Goal: Task Accomplishment & Management: Use online tool/utility

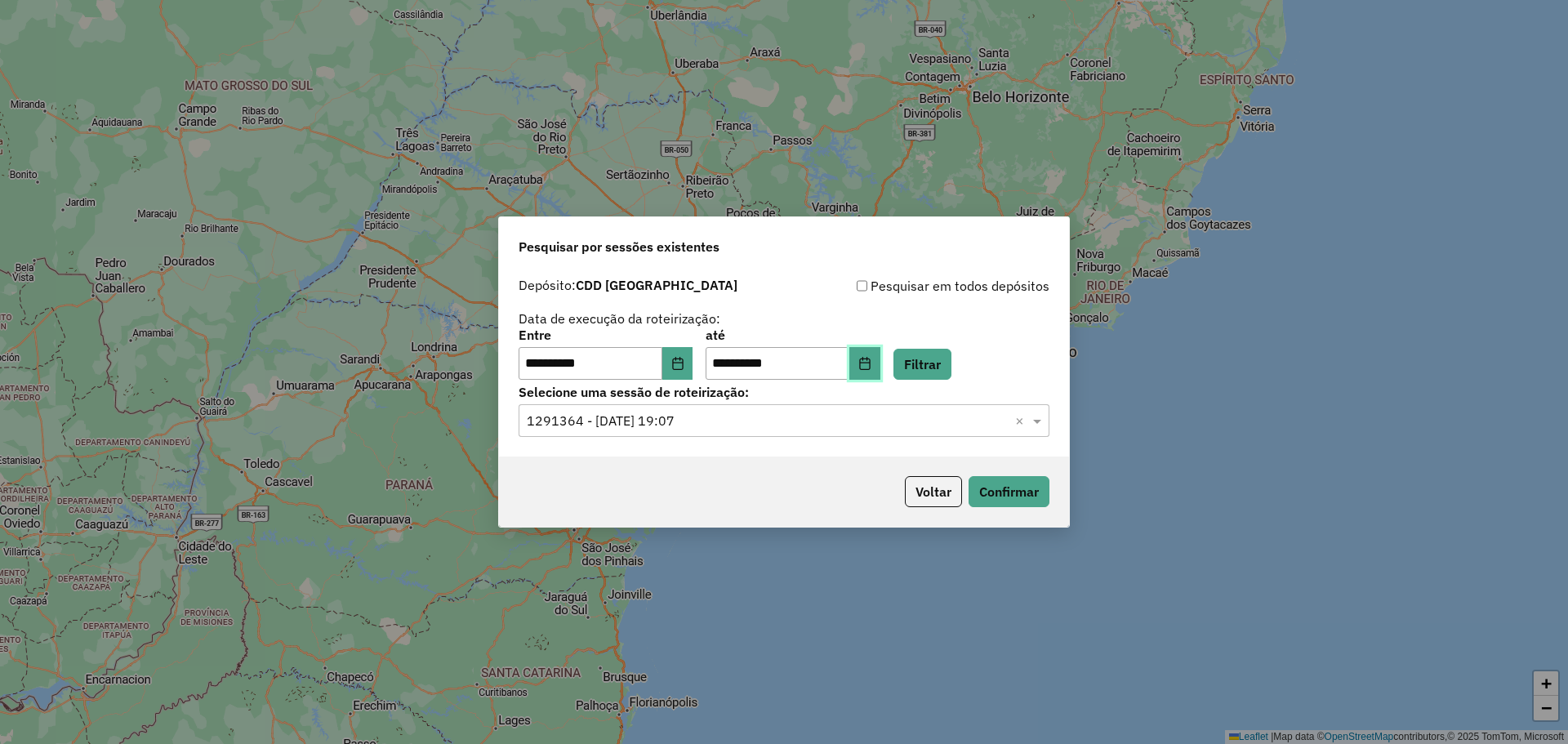
click at [880, 354] on button "Choose Date" at bounding box center [865, 363] width 31 height 33
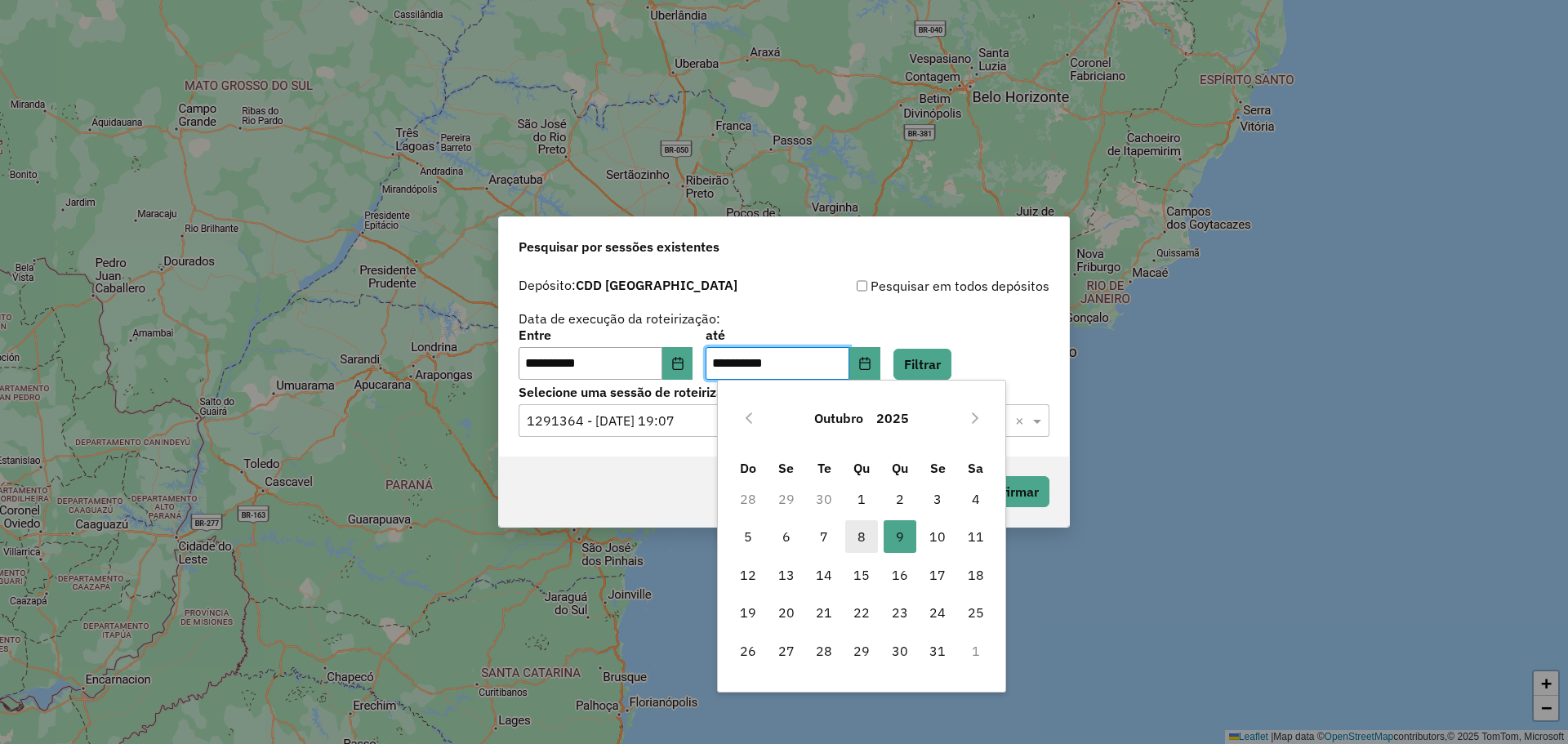
click at [871, 539] on span "8" at bounding box center [862, 537] width 33 height 33
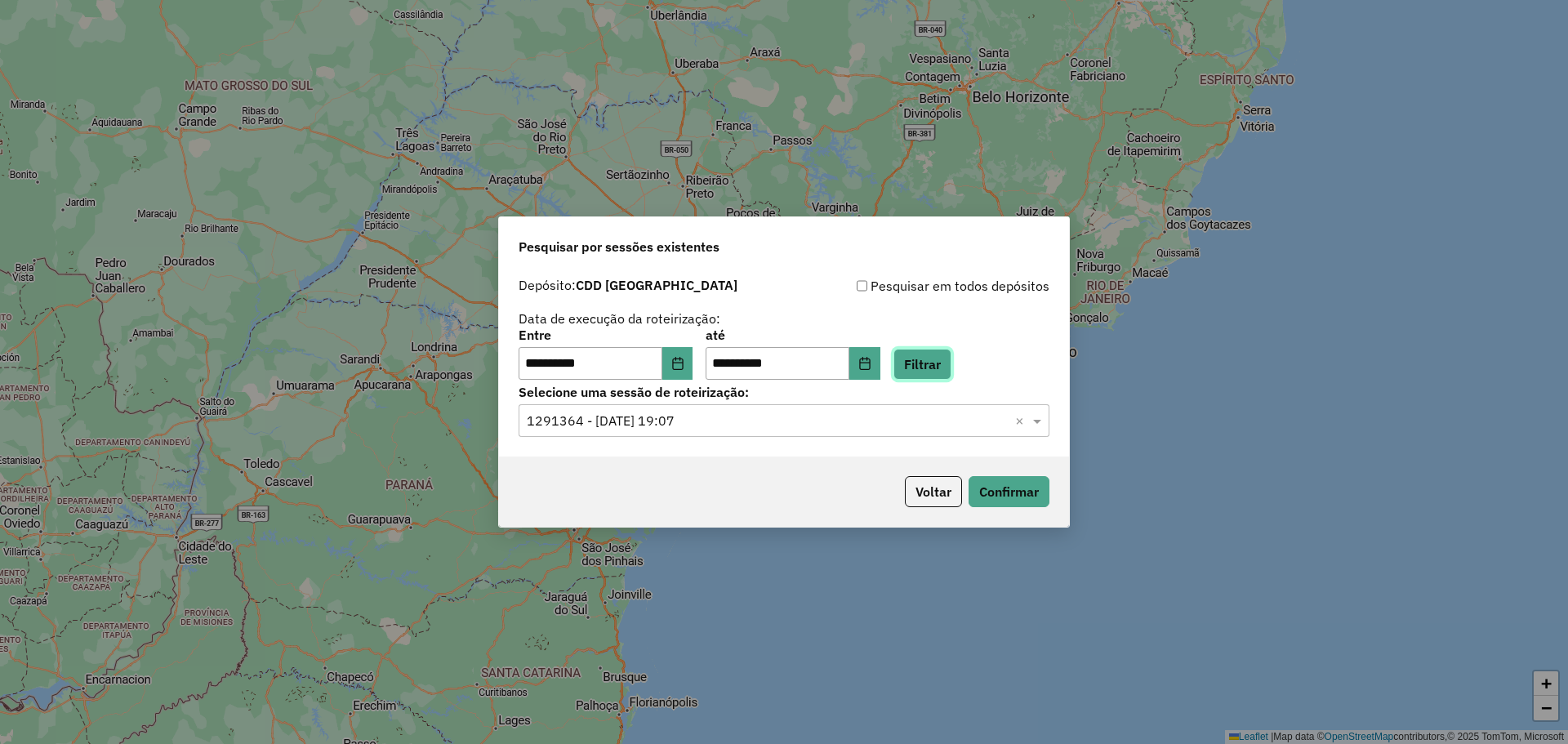
click at [942, 365] on button "Filtrar" at bounding box center [922, 364] width 58 height 31
click at [944, 419] on hb-app "**********" at bounding box center [784, 372] width 1568 height 744
click at [944, 419] on input "text" at bounding box center [768, 421] width 482 height 20
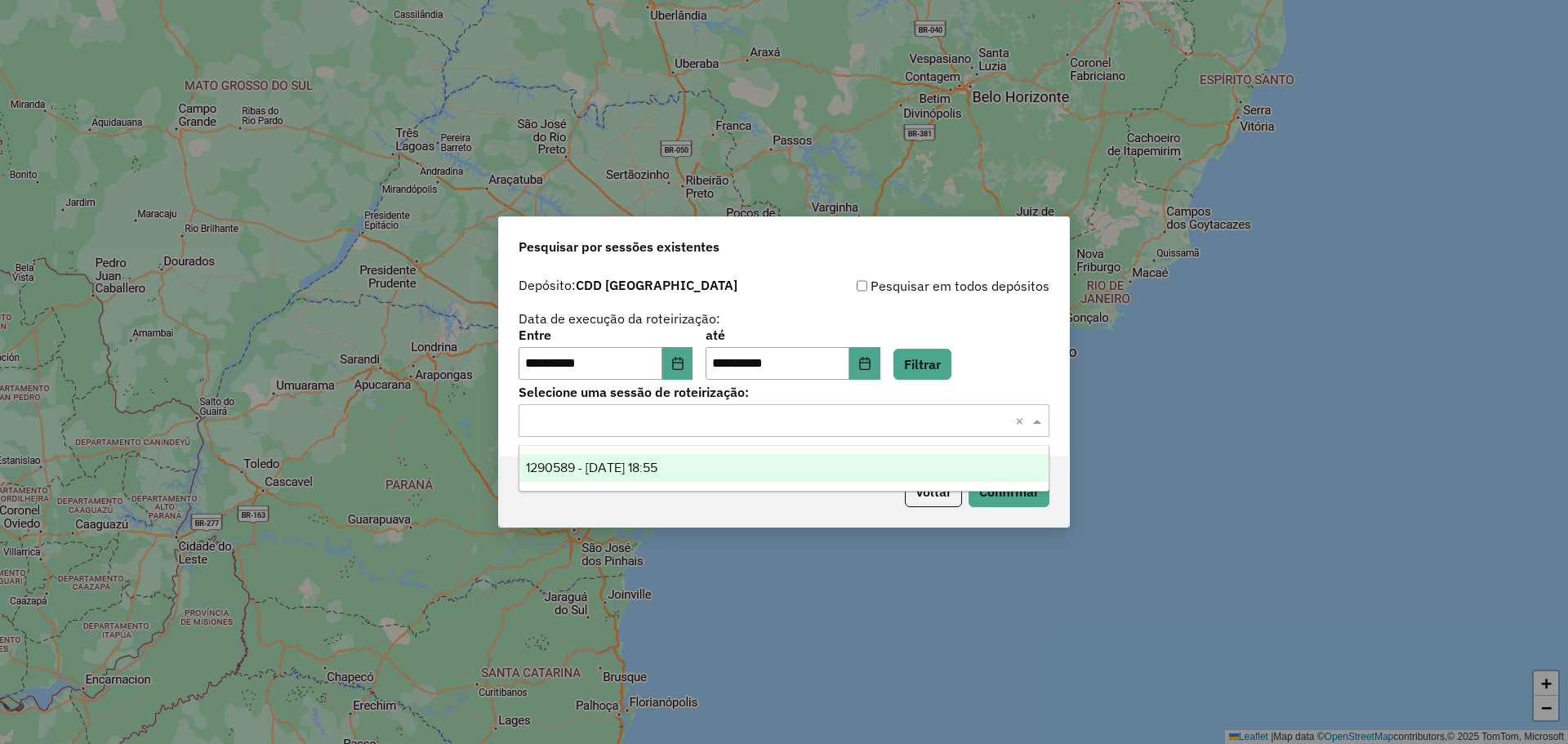
click at [750, 457] on div "1290589 - 08/10/2025 18:55" at bounding box center [784, 468] width 529 height 28
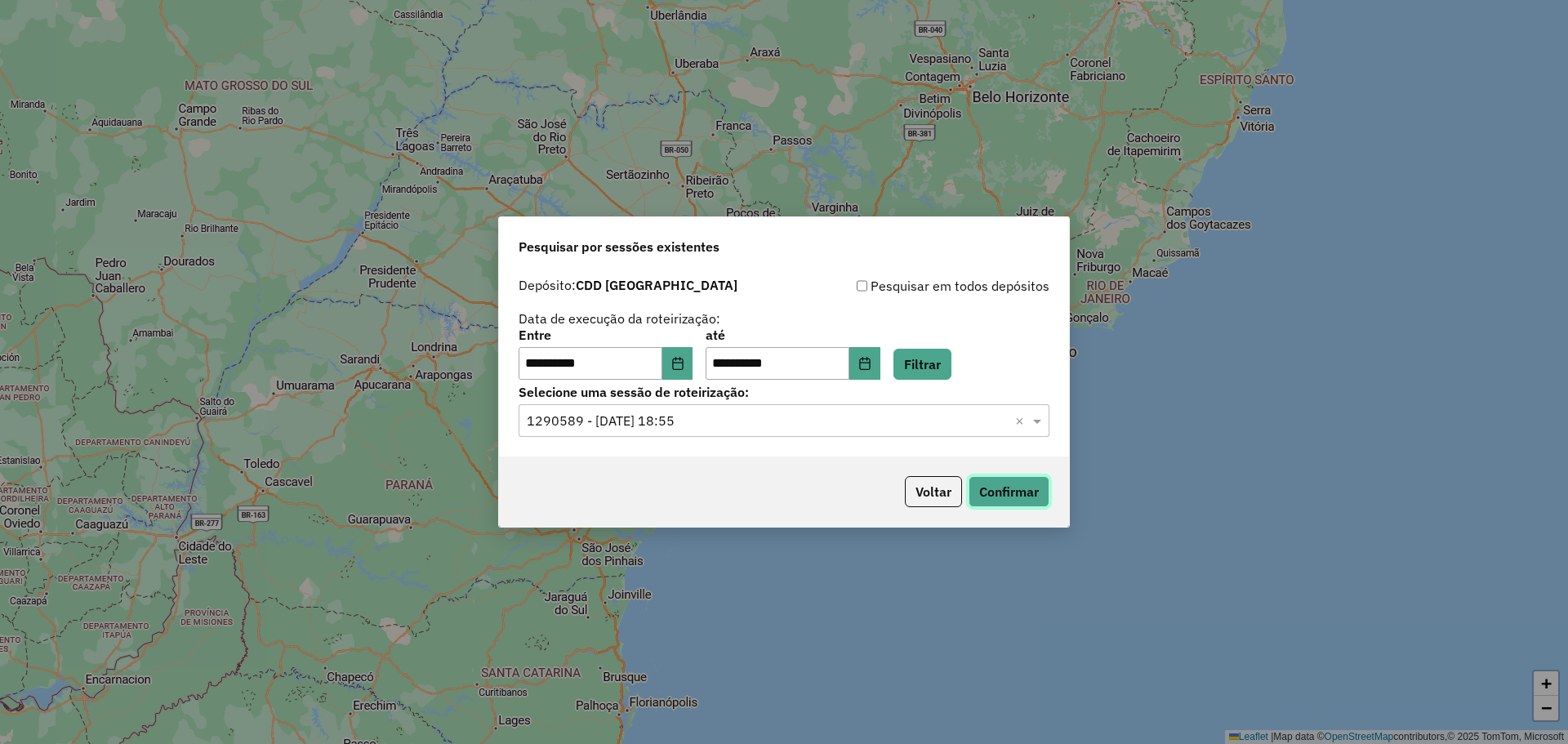
click at [987, 501] on button "Confirmar" at bounding box center [1009, 492] width 81 height 31
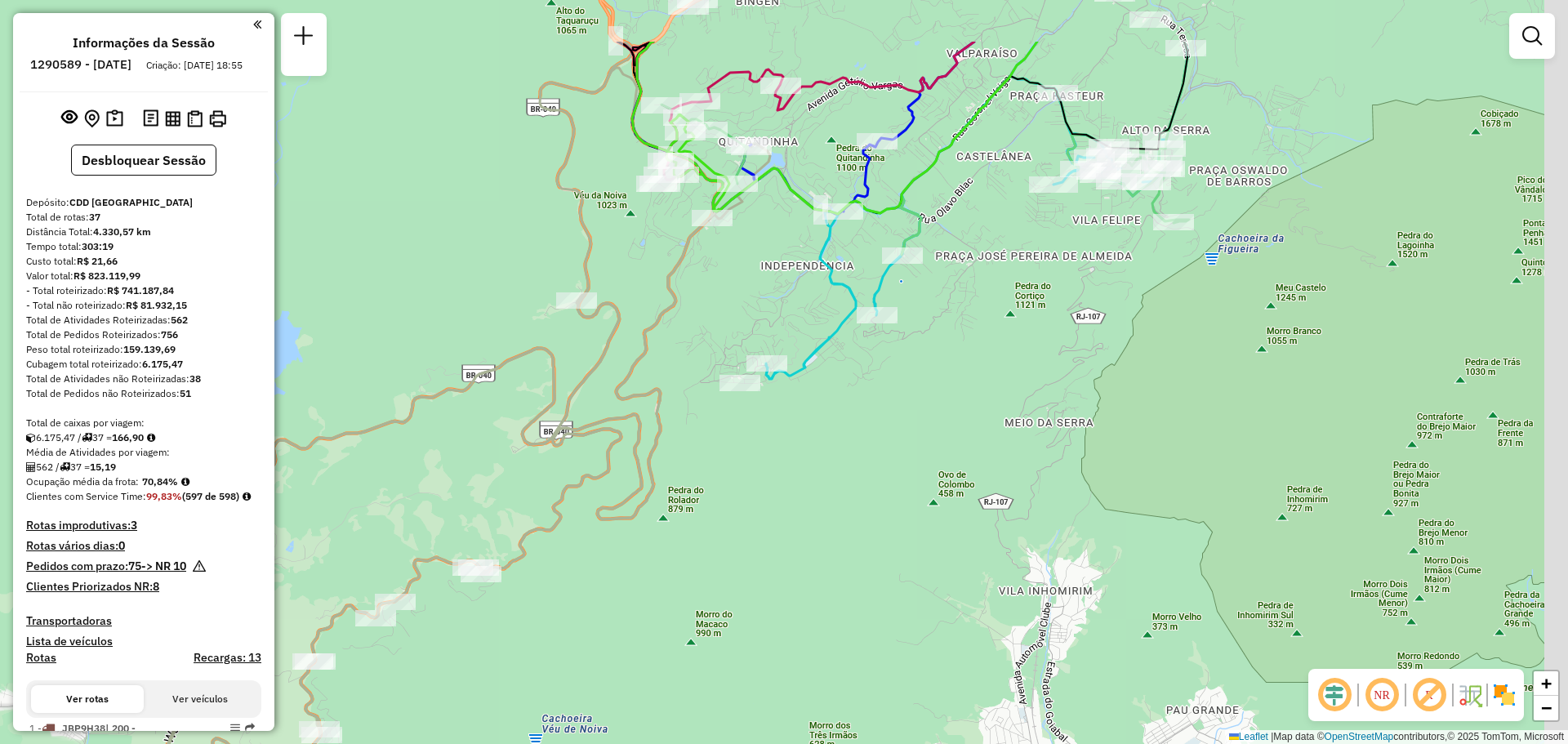
drag, startPoint x: 858, startPoint y: 367, endPoint x: 762, endPoint y: 594, distance: 246.5
click at [762, 594] on div "Janela de atendimento Grade de atendimento Capacidade Transportadoras Veículos …" at bounding box center [784, 372] width 1568 height 744
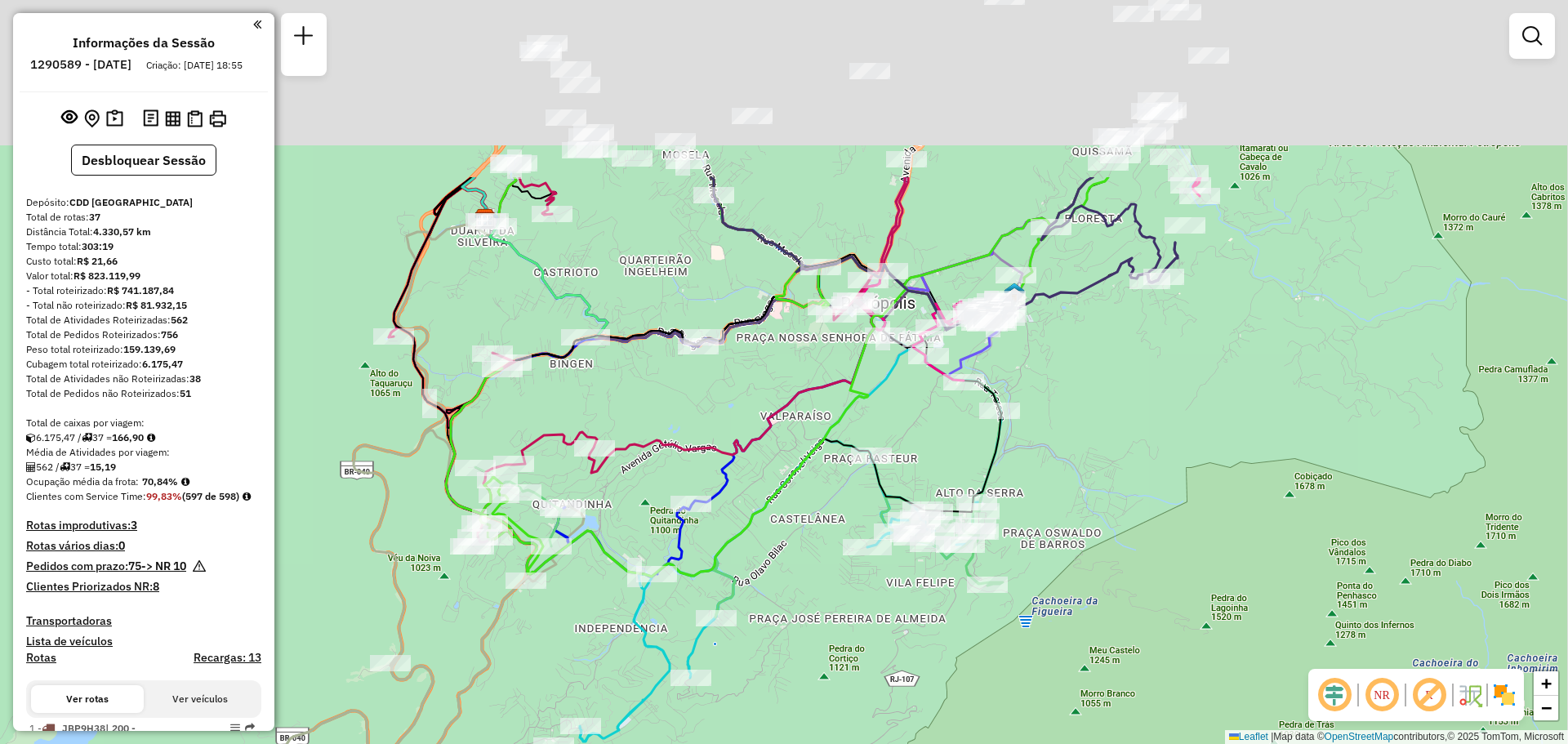
drag, startPoint x: 993, startPoint y: 324, endPoint x: 782, endPoint y: 541, distance: 302.7
click at [785, 566] on div "Janela de atendimento Grade de atendimento Capacidade Transportadoras Veículos …" at bounding box center [784, 372] width 1568 height 744
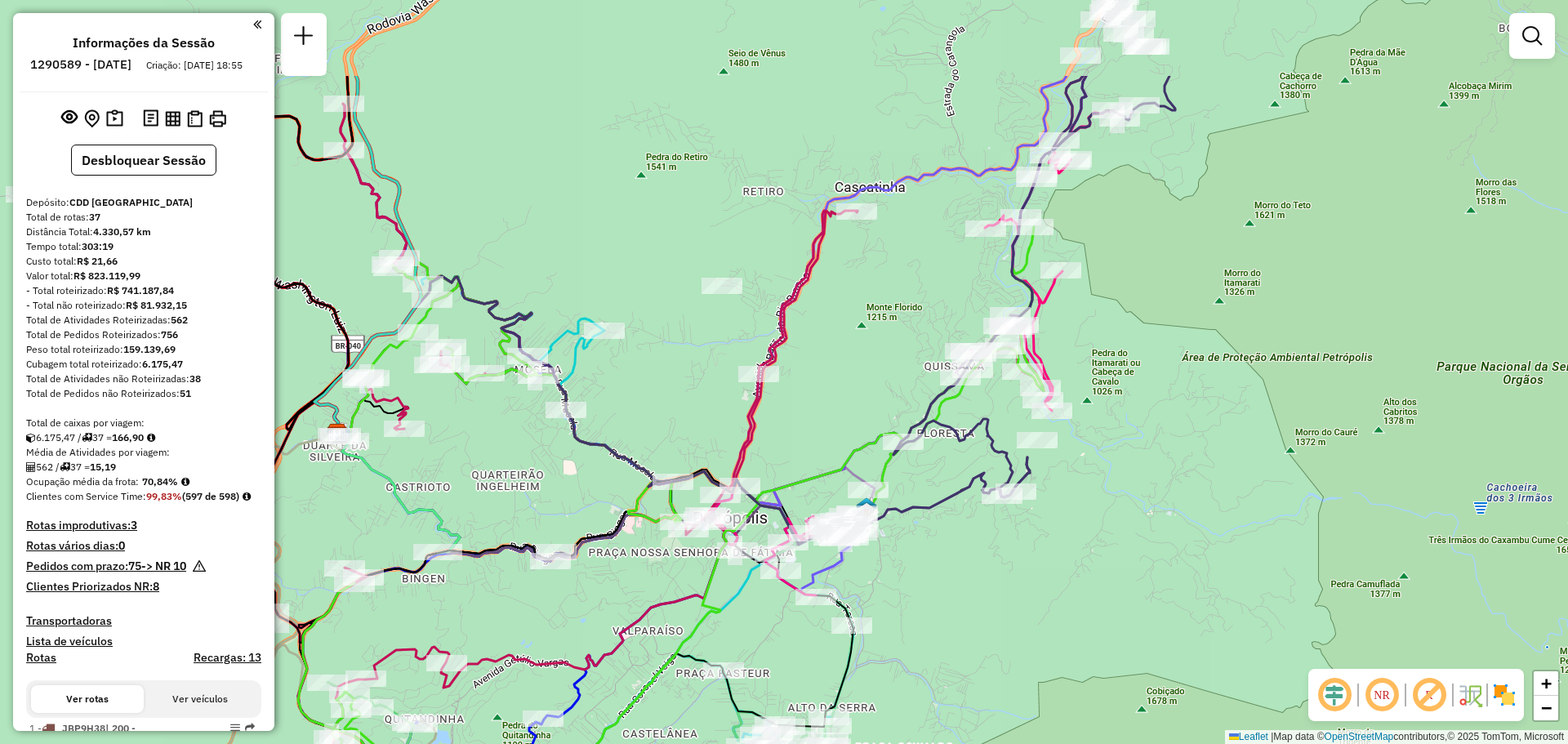
drag, startPoint x: 1001, startPoint y: 347, endPoint x: 858, endPoint y: 465, distance: 185.4
click at [875, 532] on div "Janela de atendimento Grade de atendimento Capacidade Transportadoras Veículos …" at bounding box center [784, 372] width 1568 height 744
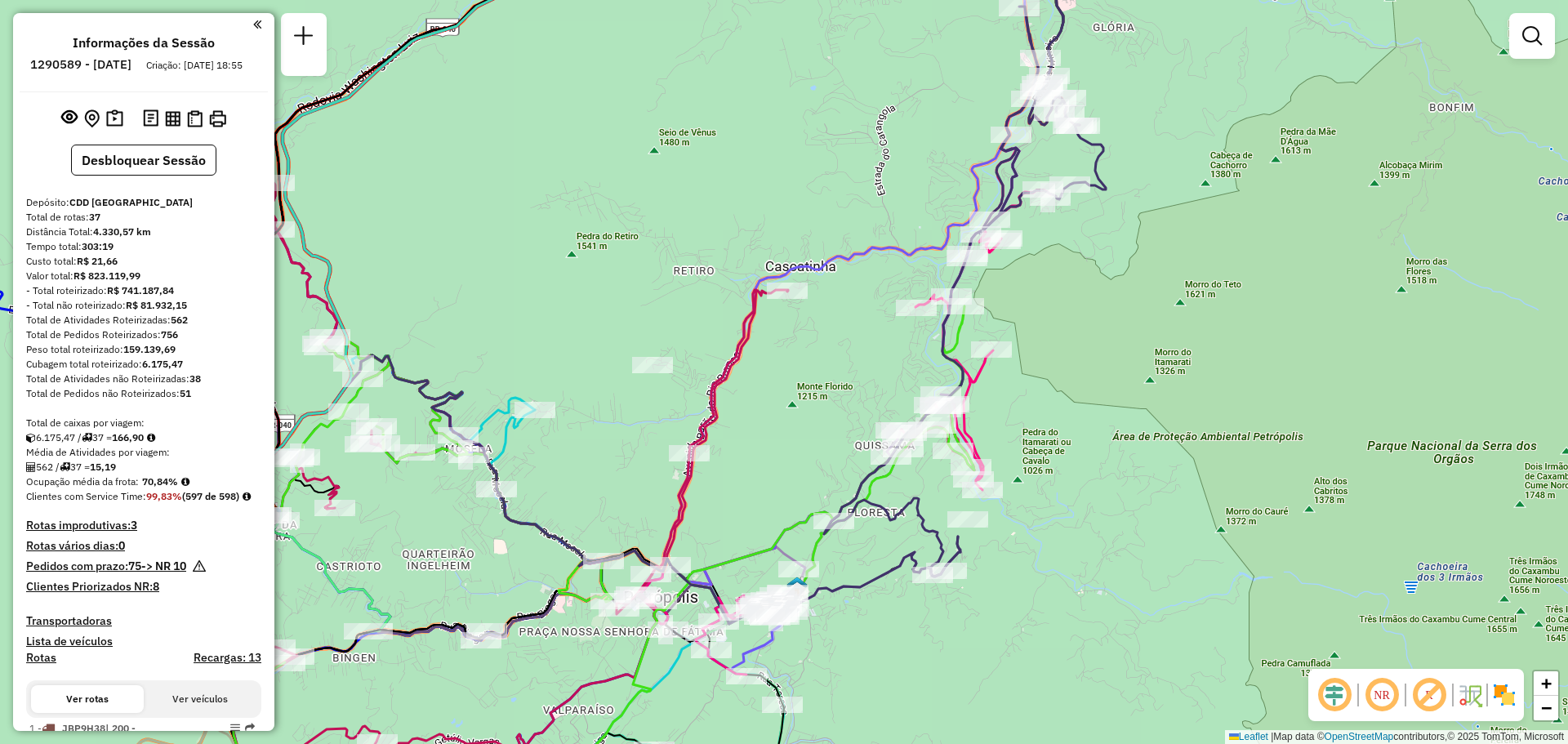
drag, startPoint x: 712, startPoint y: 525, endPoint x: 943, endPoint y: 376, distance: 274.9
click at [943, 376] on div "Janela de atendimento Grade de atendimento Capacidade Transportadoras Veículos …" at bounding box center [784, 372] width 1568 height 744
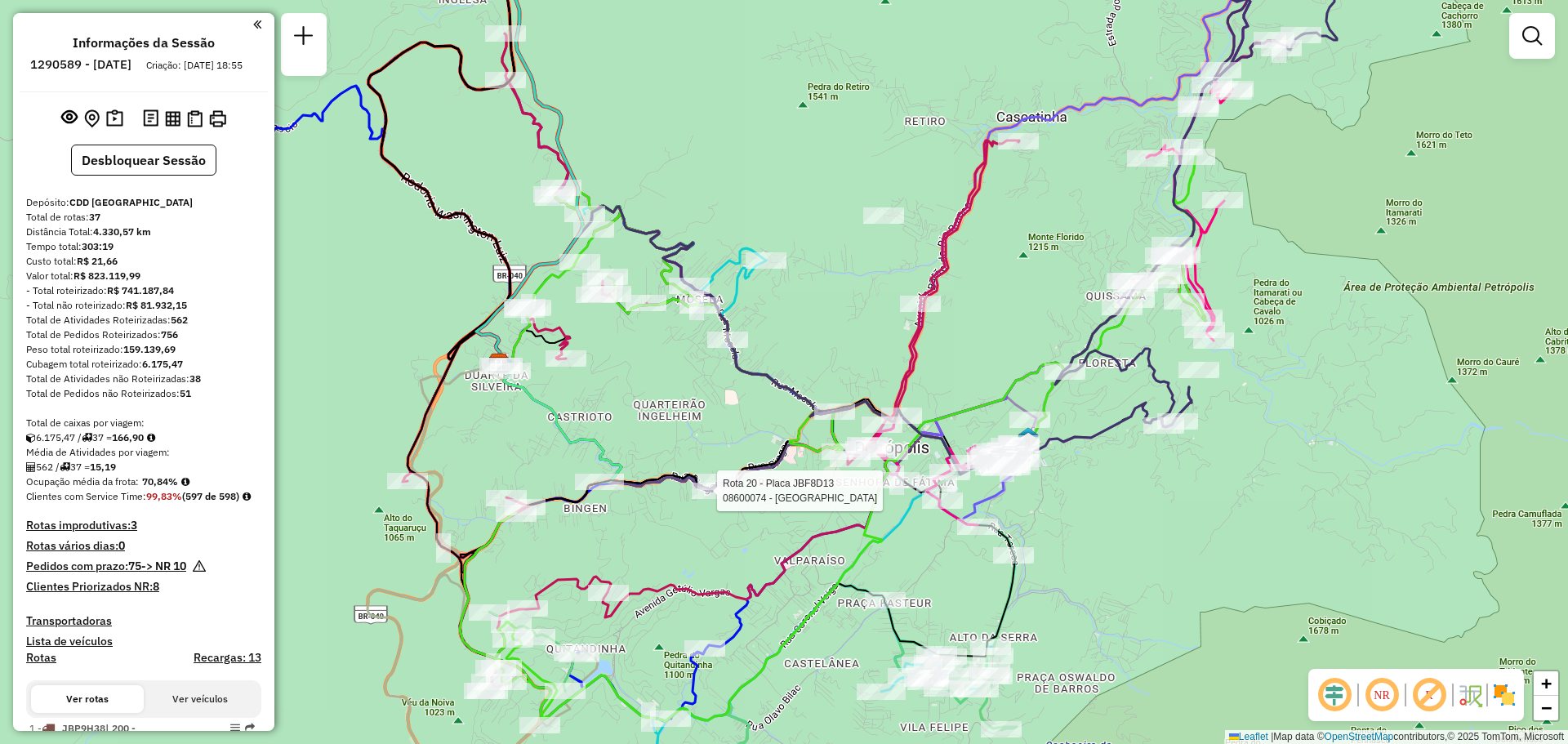
select select "**********"
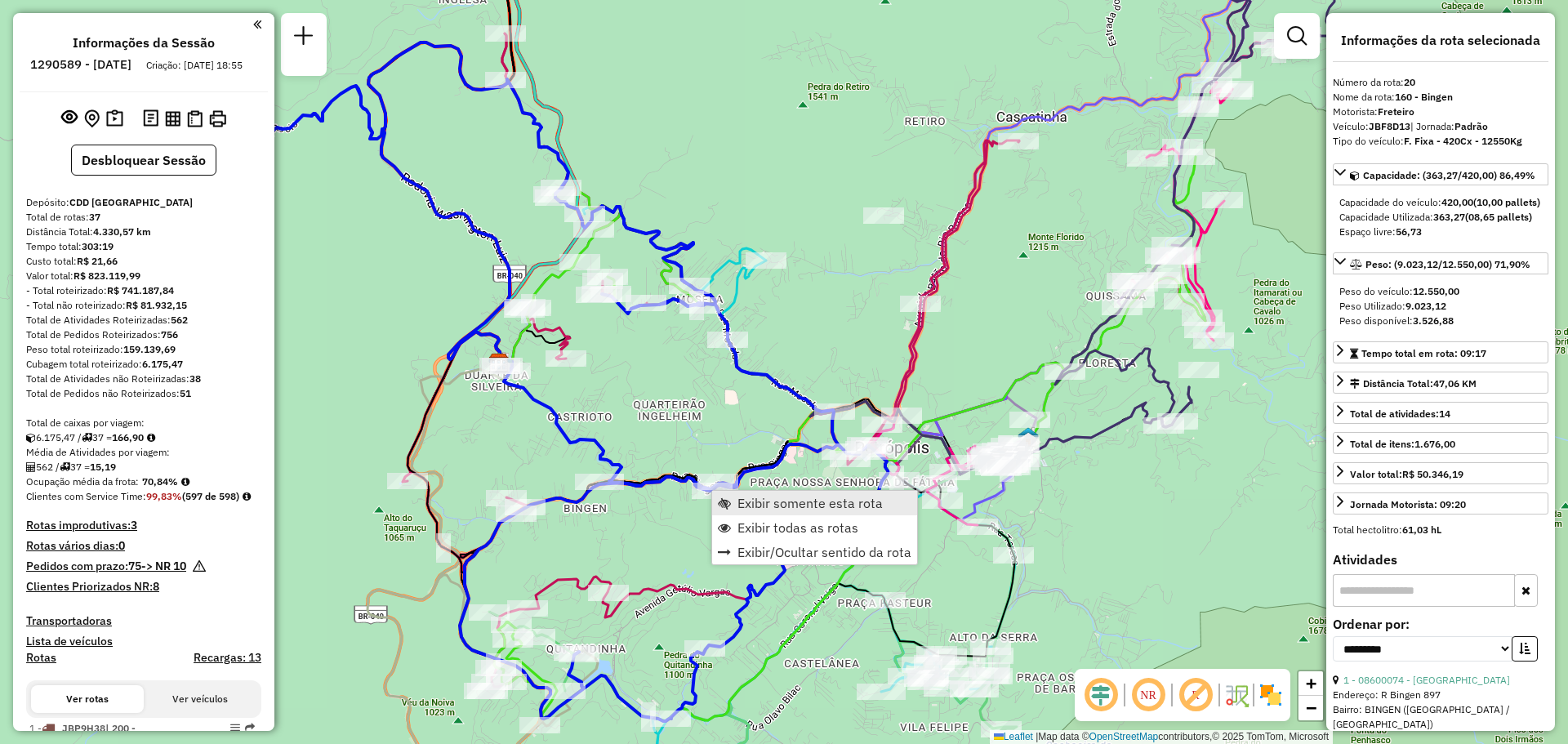
scroll to position [2412, 0]
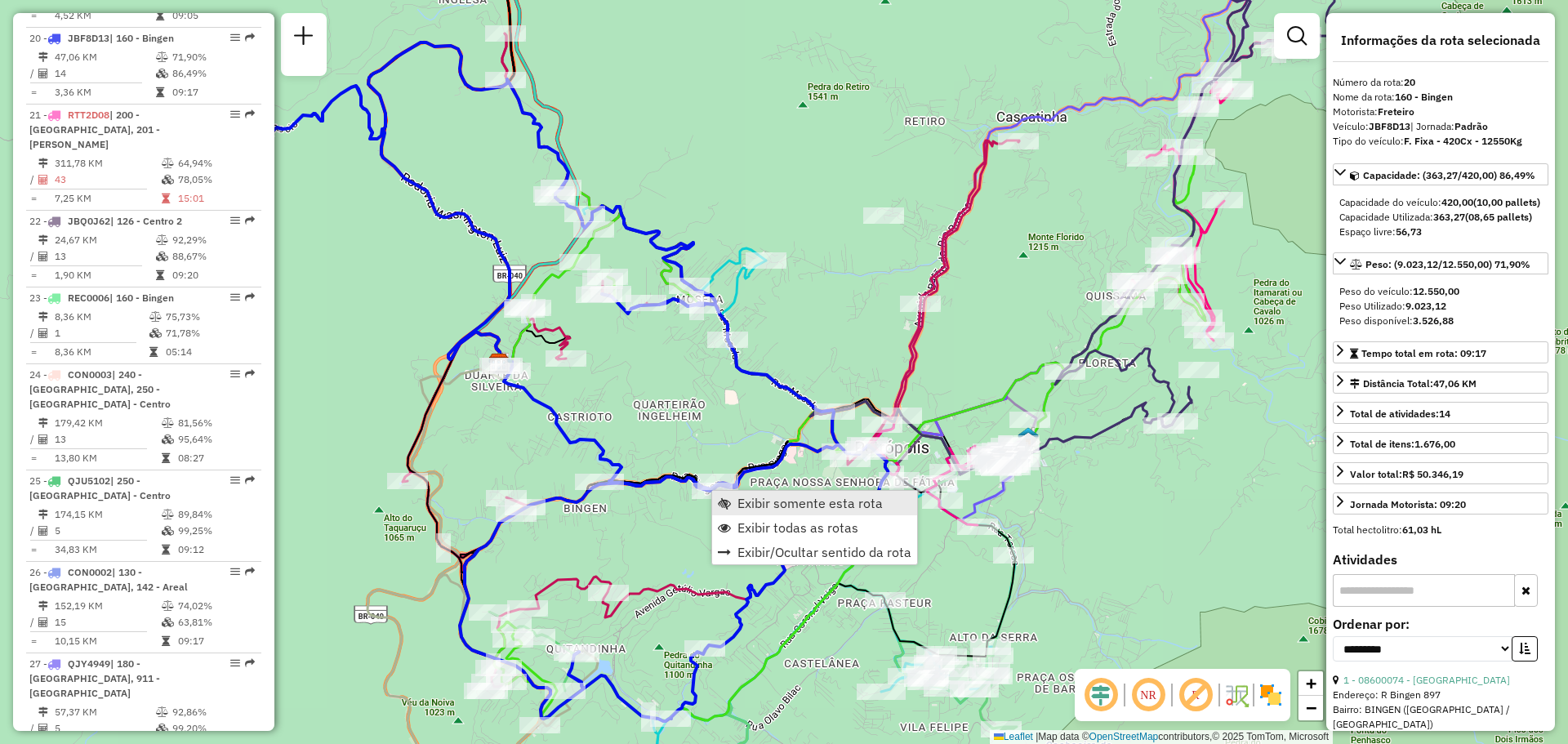
click at [737, 501] on span "Exibir somente esta rota" at bounding box center [810, 503] width 145 height 13
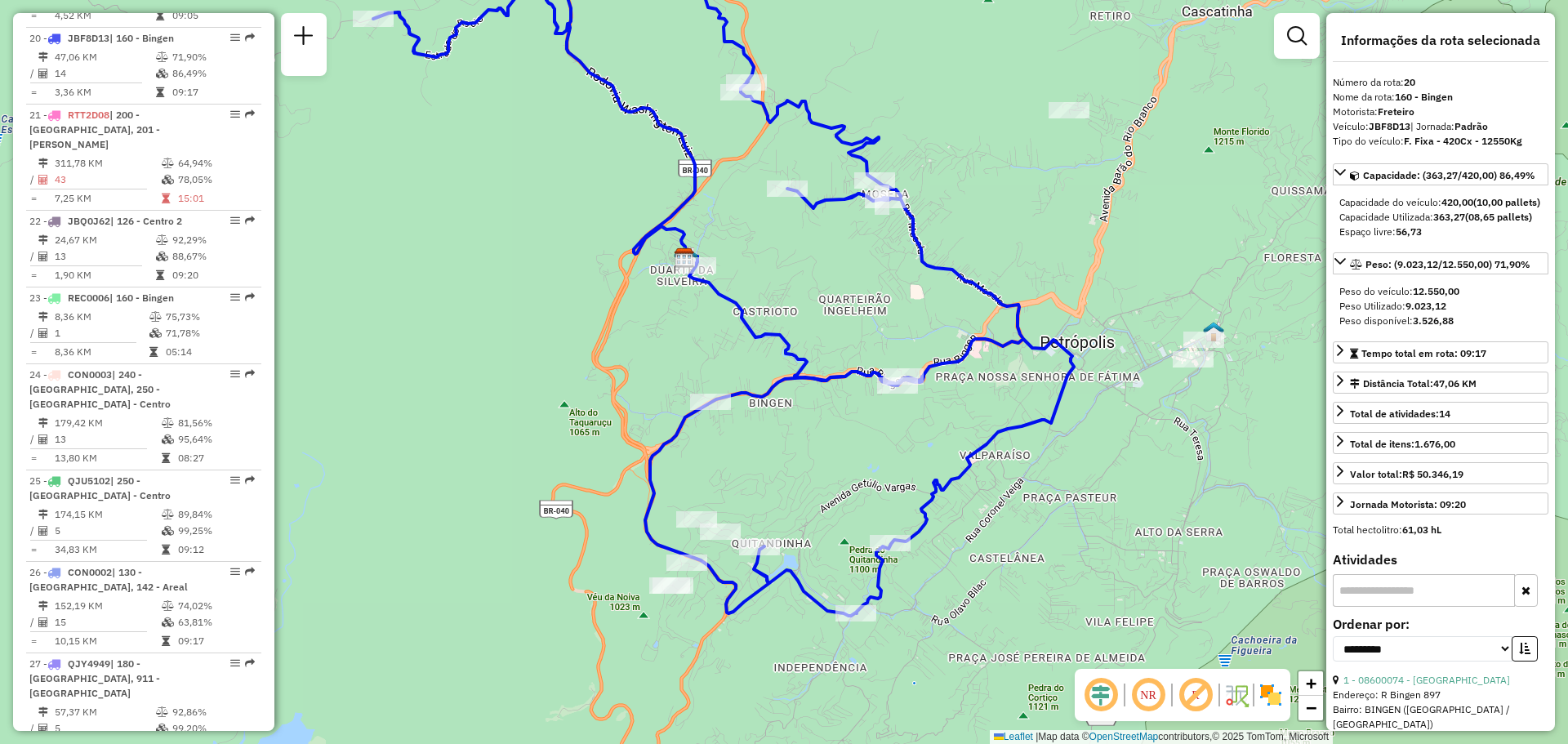
drag, startPoint x: 857, startPoint y: 572, endPoint x: 796, endPoint y: 477, distance: 112.9
click at [796, 477] on div "Janela de atendimento Grade de atendimento Capacidade Transportadoras Veículos …" at bounding box center [784, 372] width 1568 height 744
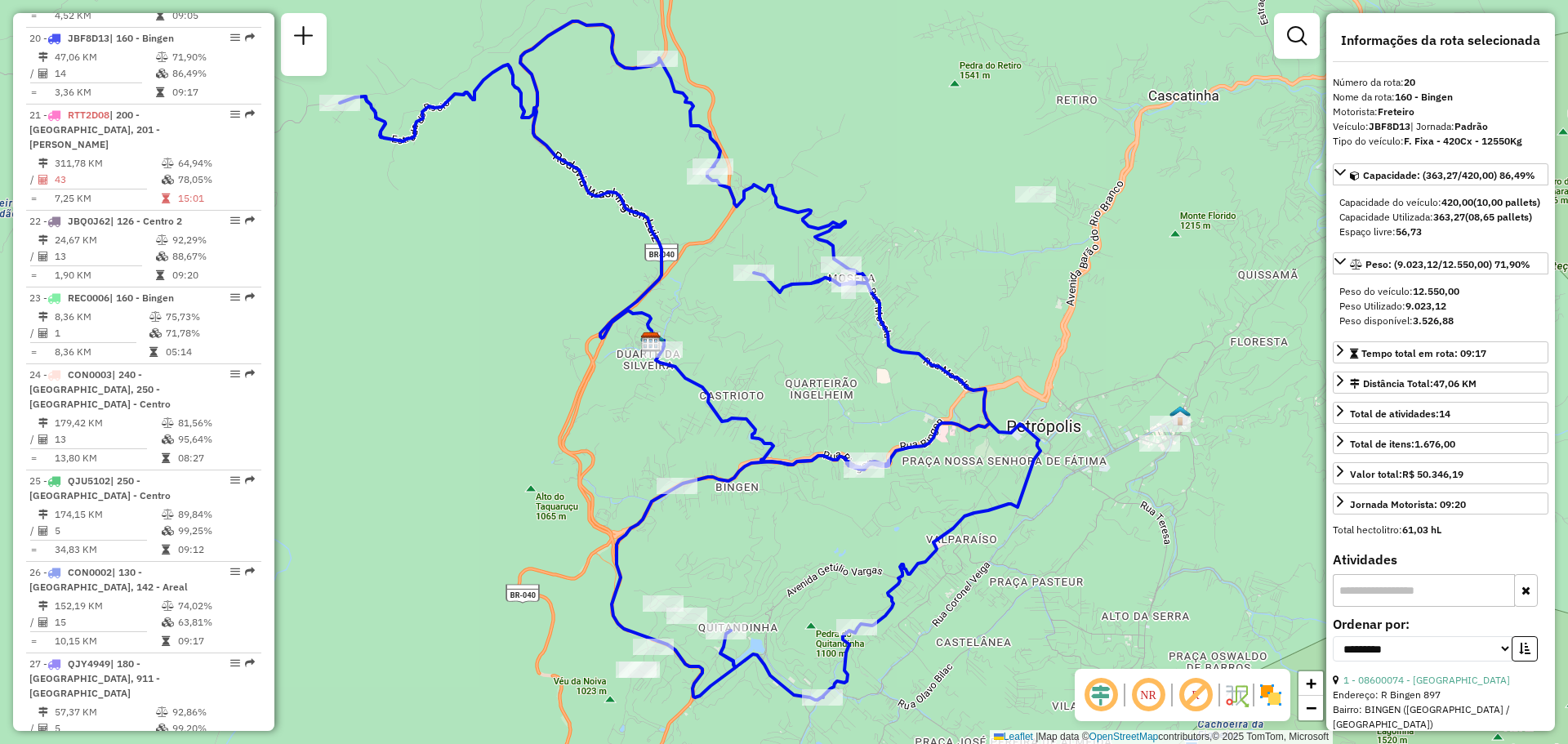
drag, startPoint x: 834, startPoint y: 493, endPoint x: 806, endPoint y: 557, distance: 69.9
click at [806, 557] on div "Janela de atendimento Grade de atendimento Capacidade Transportadoras Veículos …" at bounding box center [784, 372] width 1568 height 744
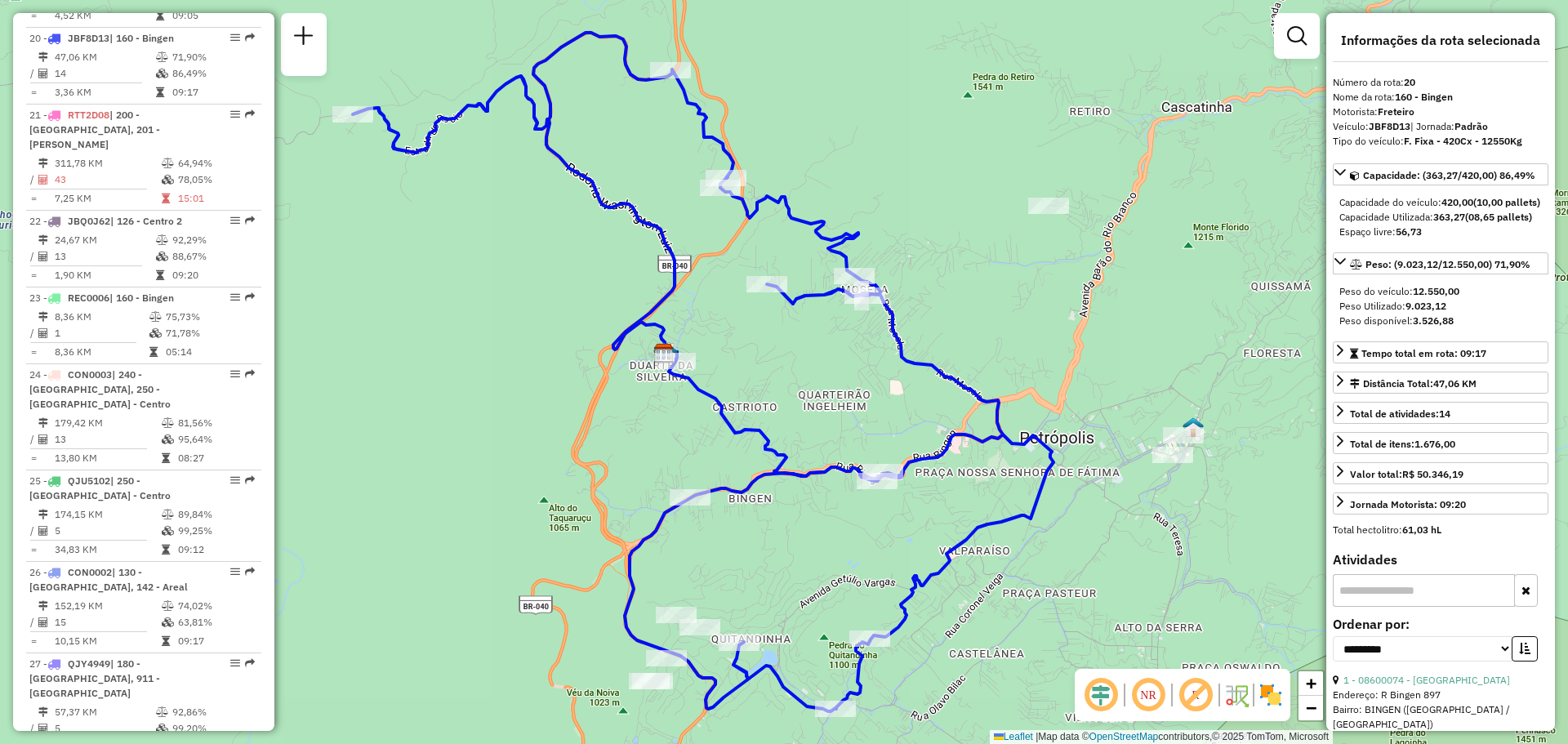
drag, startPoint x: 806, startPoint y: 557, endPoint x: 819, endPoint y: 568, distance: 17.0
click at [819, 568] on div "Janela de atendimento Grade de atendimento Capacidade Transportadoras Veículos …" at bounding box center [784, 372] width 1568 height 744
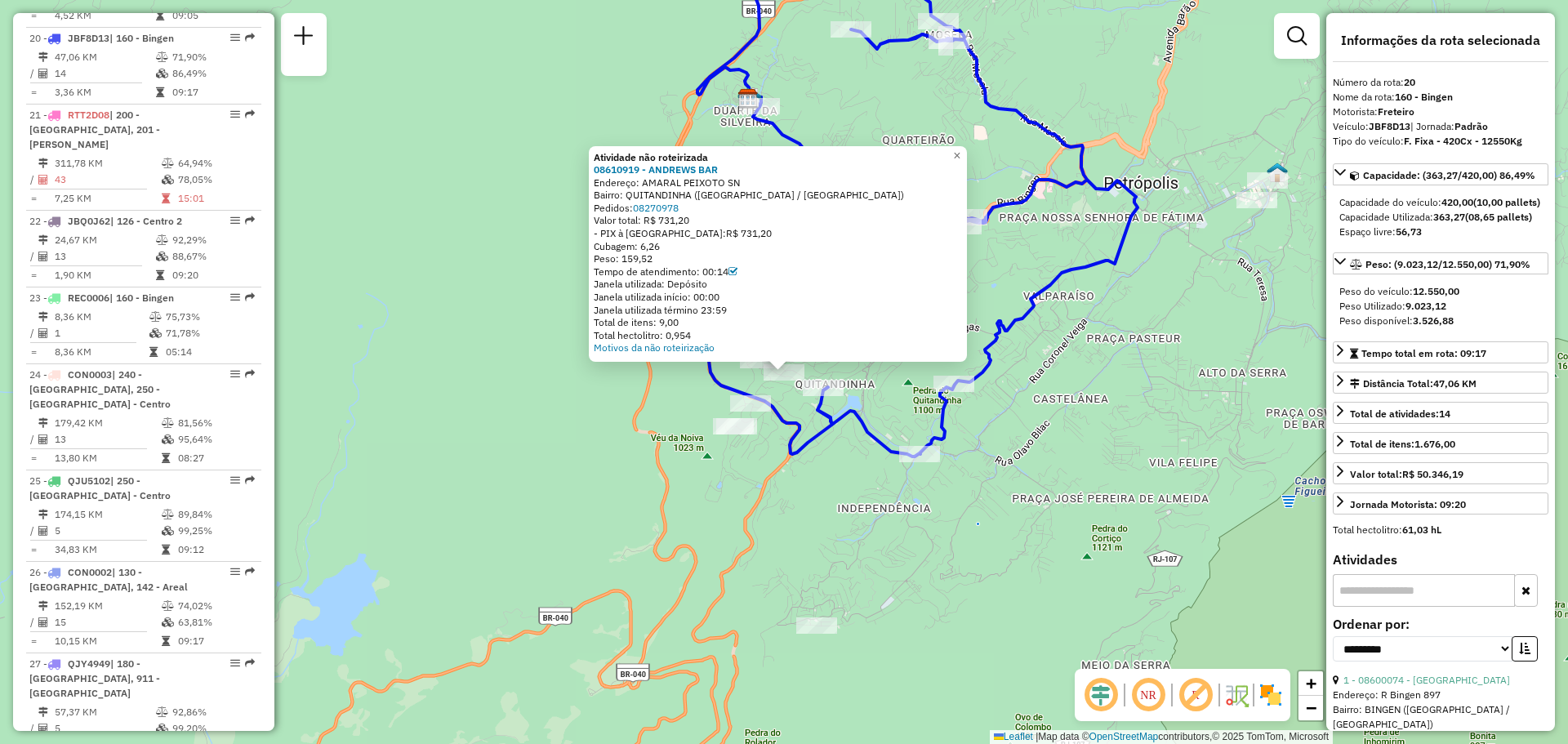
click at [644, 483] on div "Atividade não roteirizada 08610919 - ANDREWS BAR Endereço: AMARAL PEIXOTO SN Ba…" at bounding box center [784, 372] width 1568 height 744
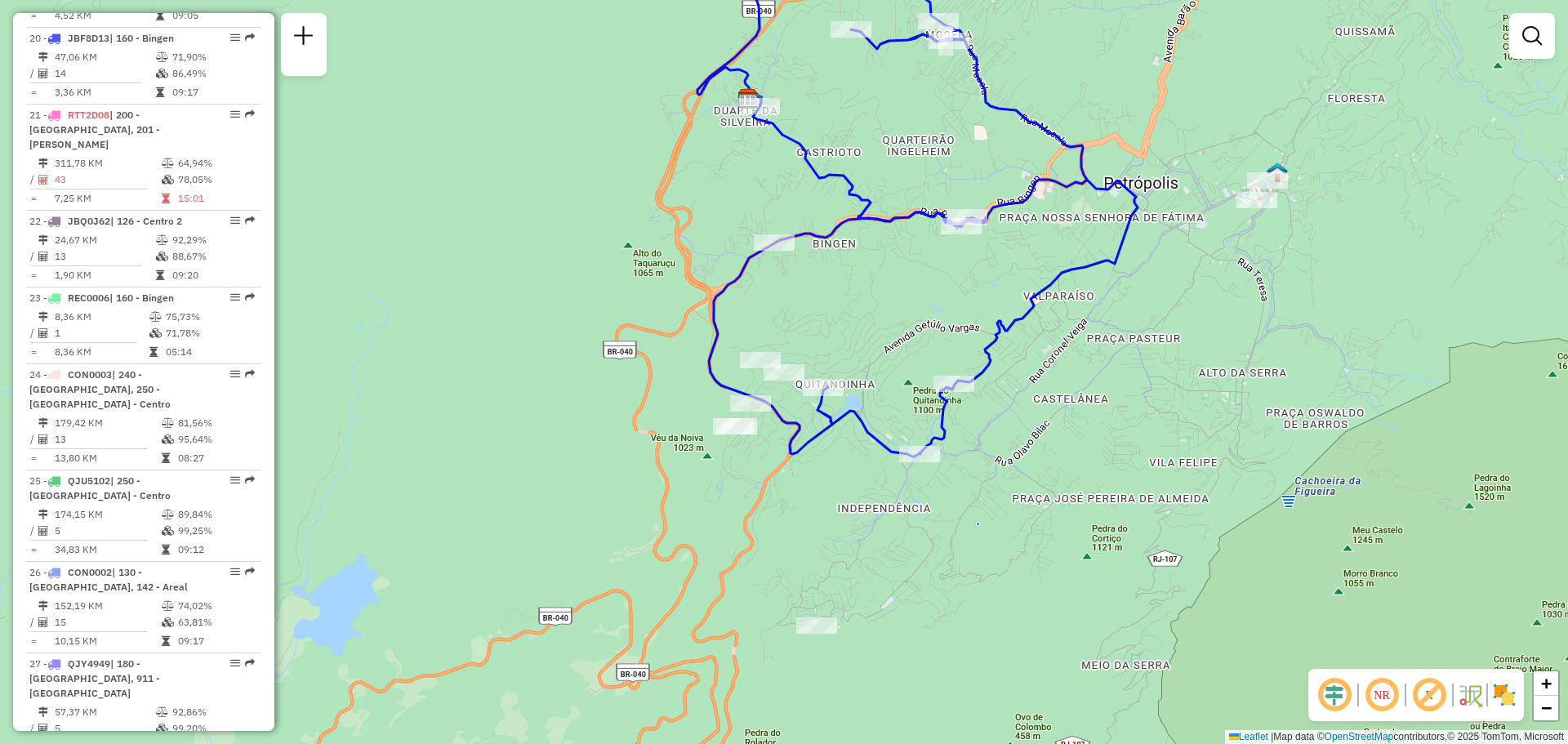
click at [747, 394] on icon at bounding box center [906, 191] width 463 height 531
select select "**********"
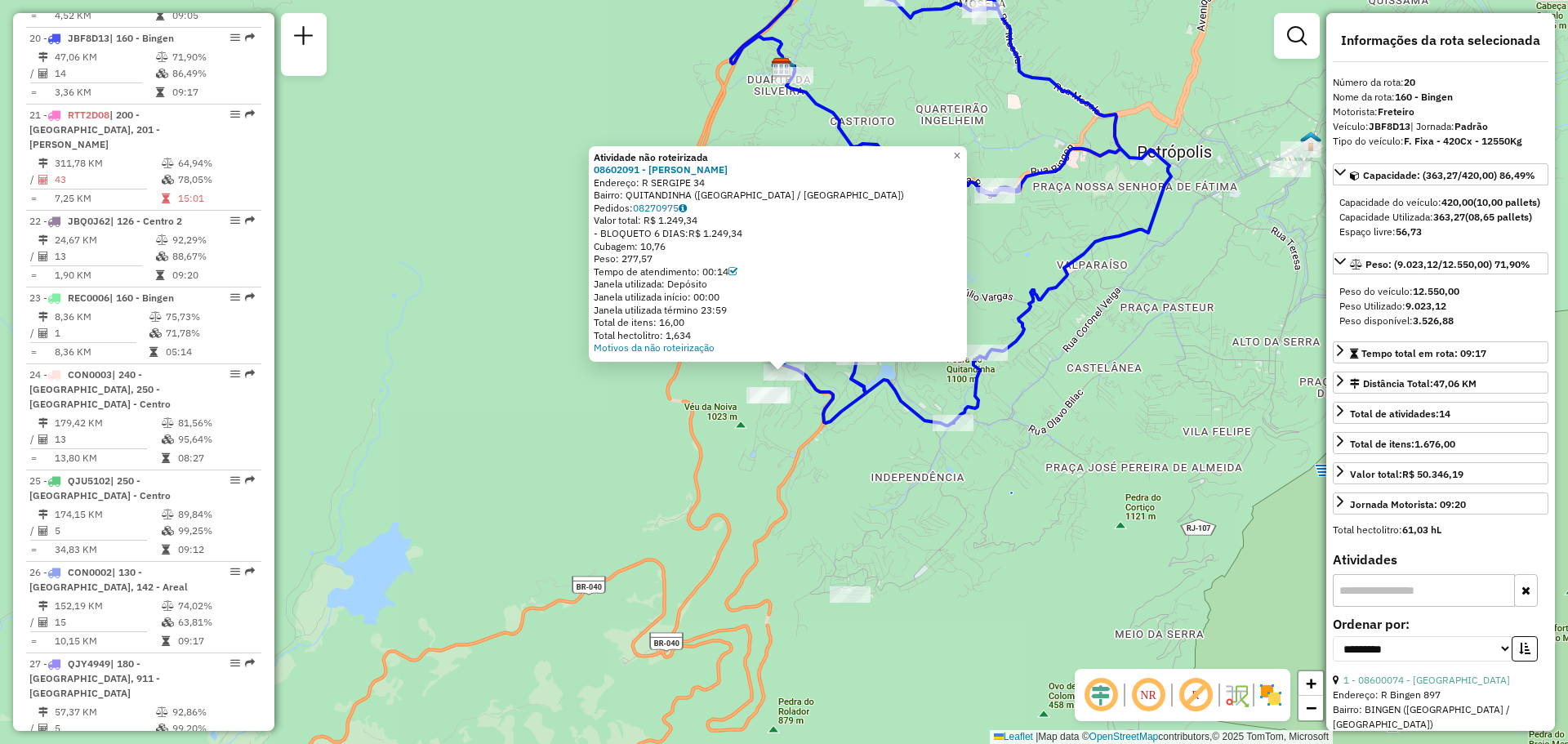
click at [737, 453] on div "Atividade não roteirizada 08602091 - [PERSON_NAME] FIDELIS Endereço: R SERGIPE …" at bounding box center [784, 372] width 1568 height 744
